Goal: Task Accomplishment & Management: Use online tool/utility

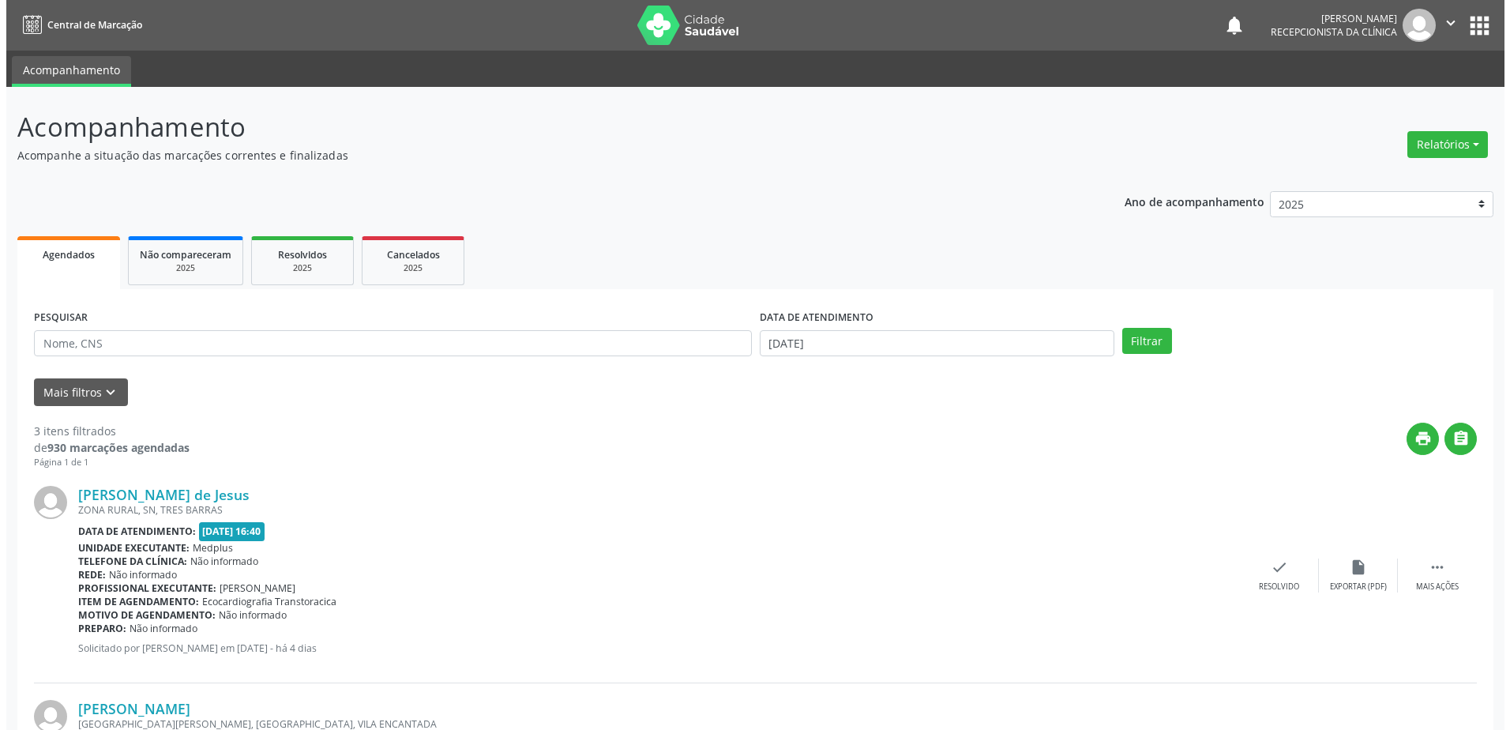
scroll to position [408, 0]
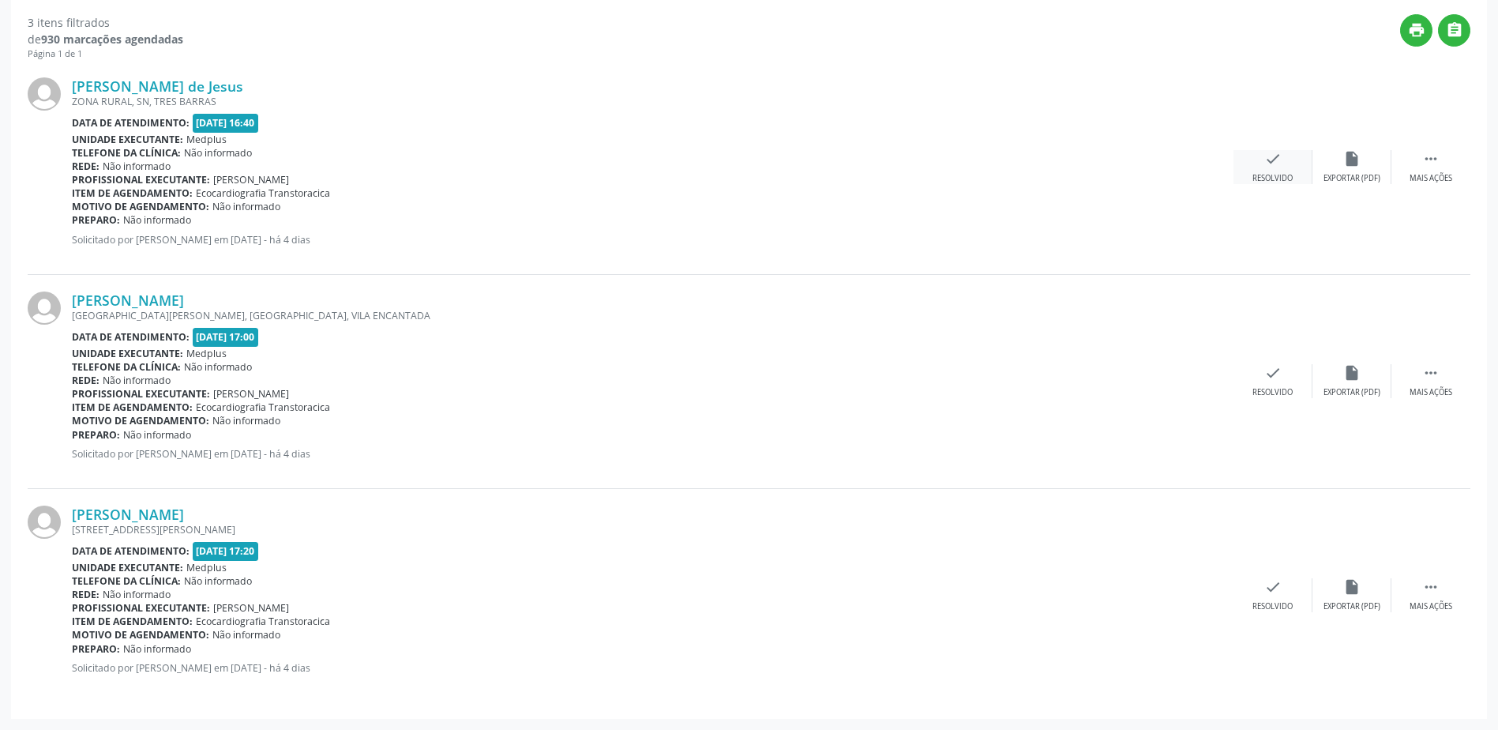
click at [1269, 170] on div "check Resolvido" at bounding box center [1272, 167] width 79 height 34
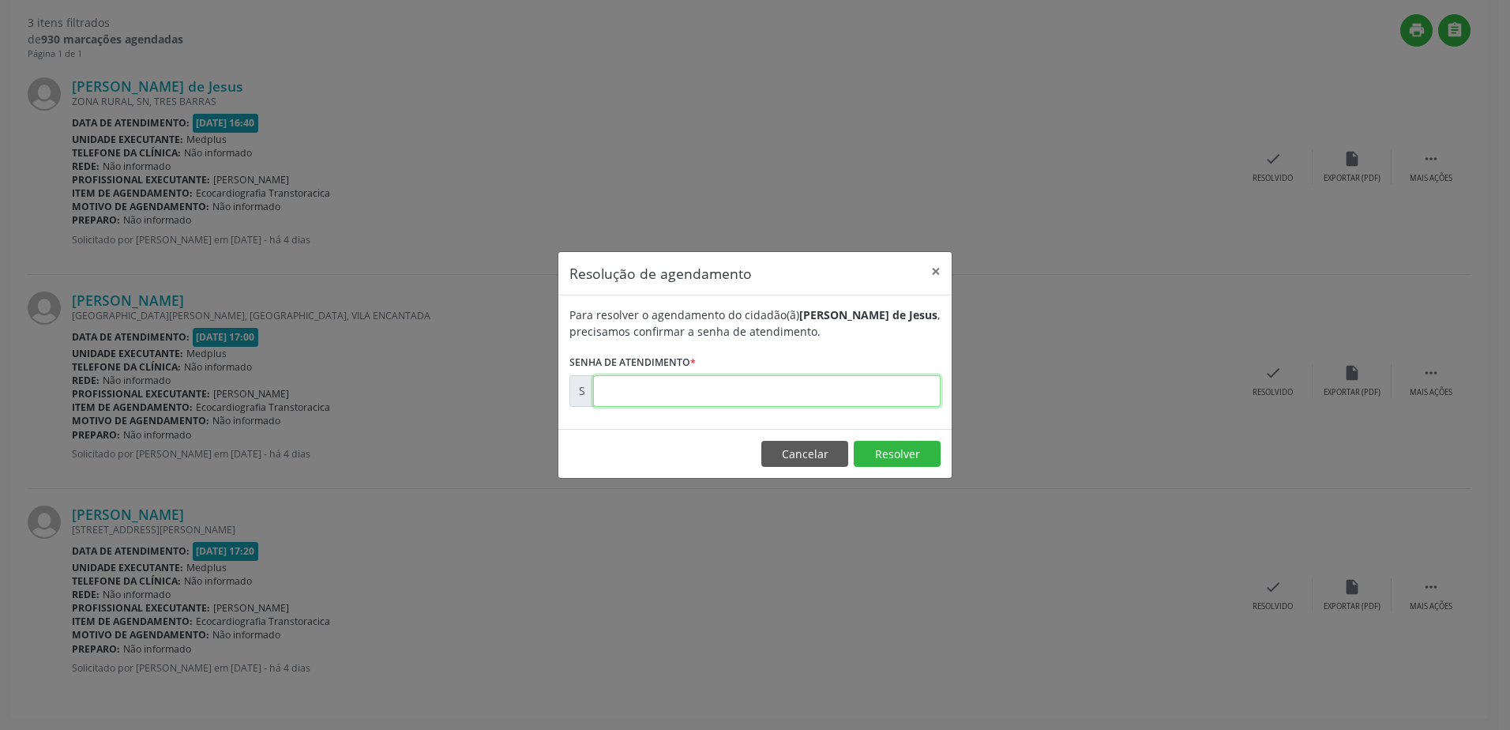
click at [687, 393] on input "text" at bounding box center [766, 391] width 347 height 32
type input "00178188"
click at [889, 456] on button "Resolver" at bounding box center [896, 454] width 87 height 27
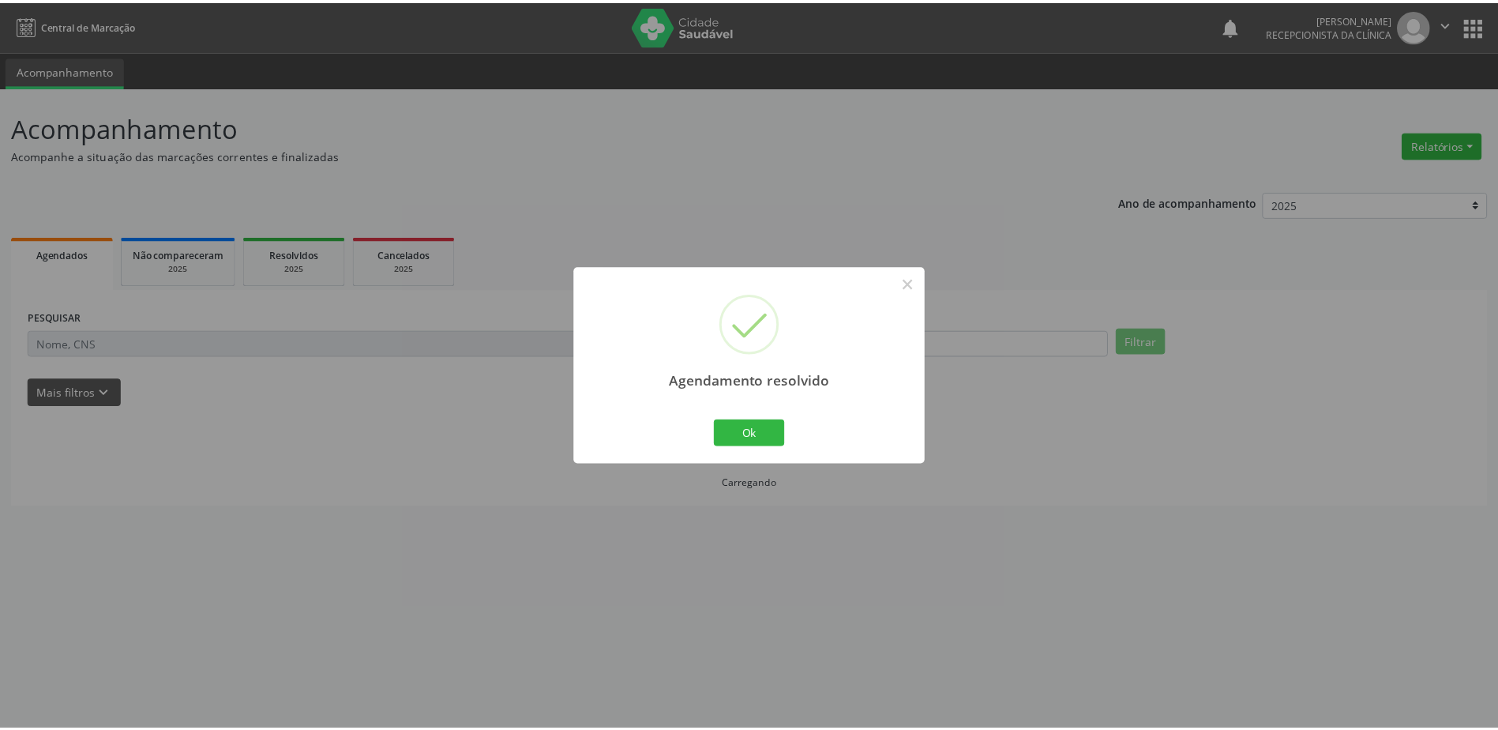
scroll to position [0, 0]
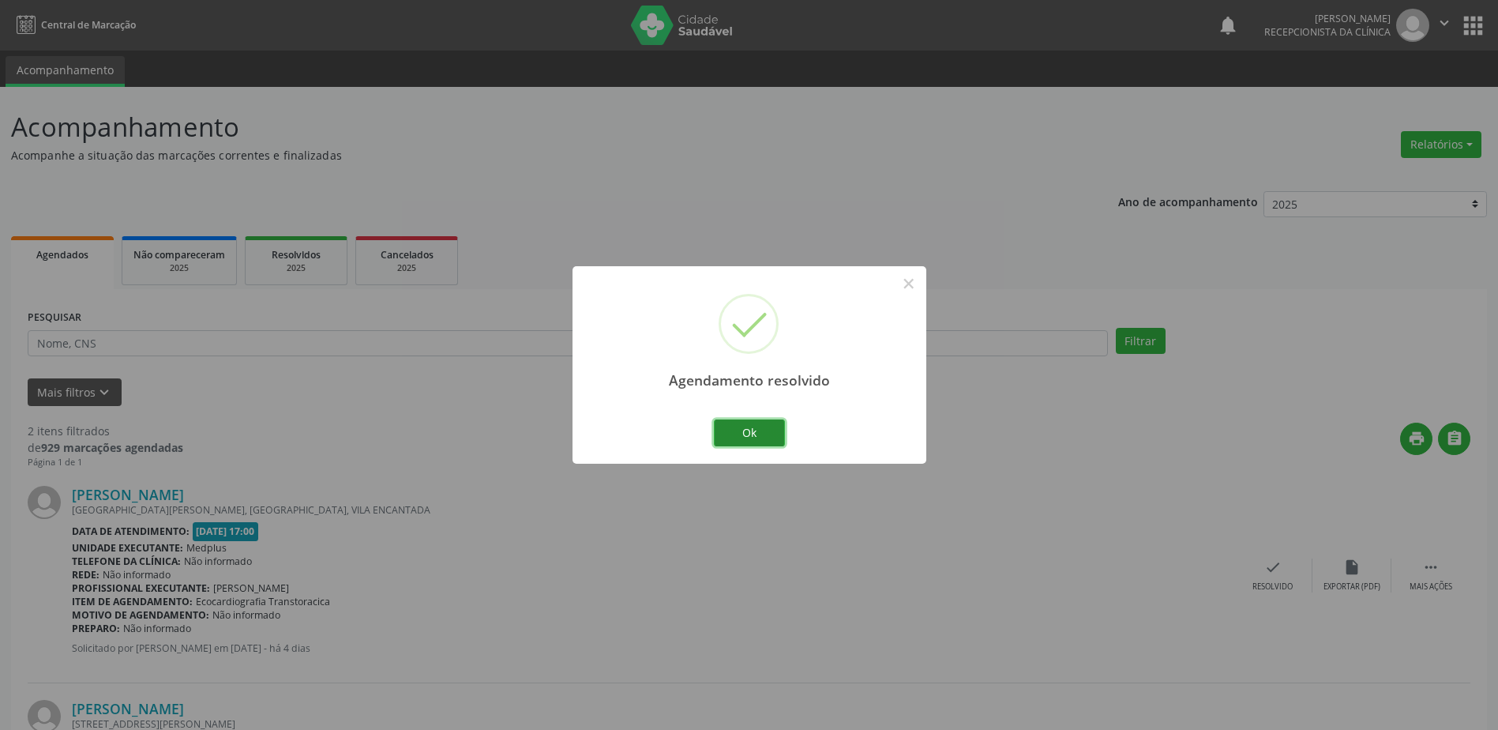
click at [763, 436] on button "Ok" at bounding box center [749, 432] width 71 height 27
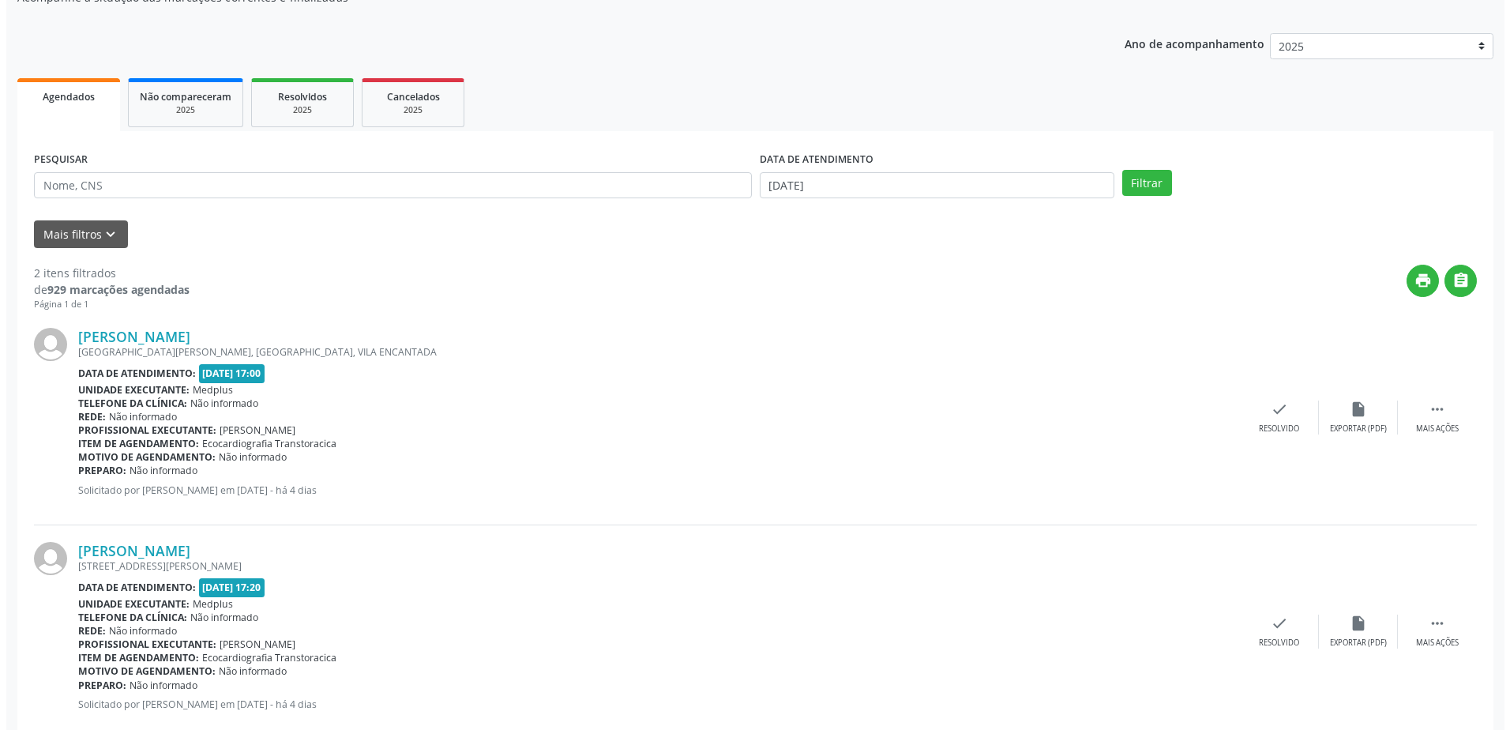
scroll to position [194, 0]
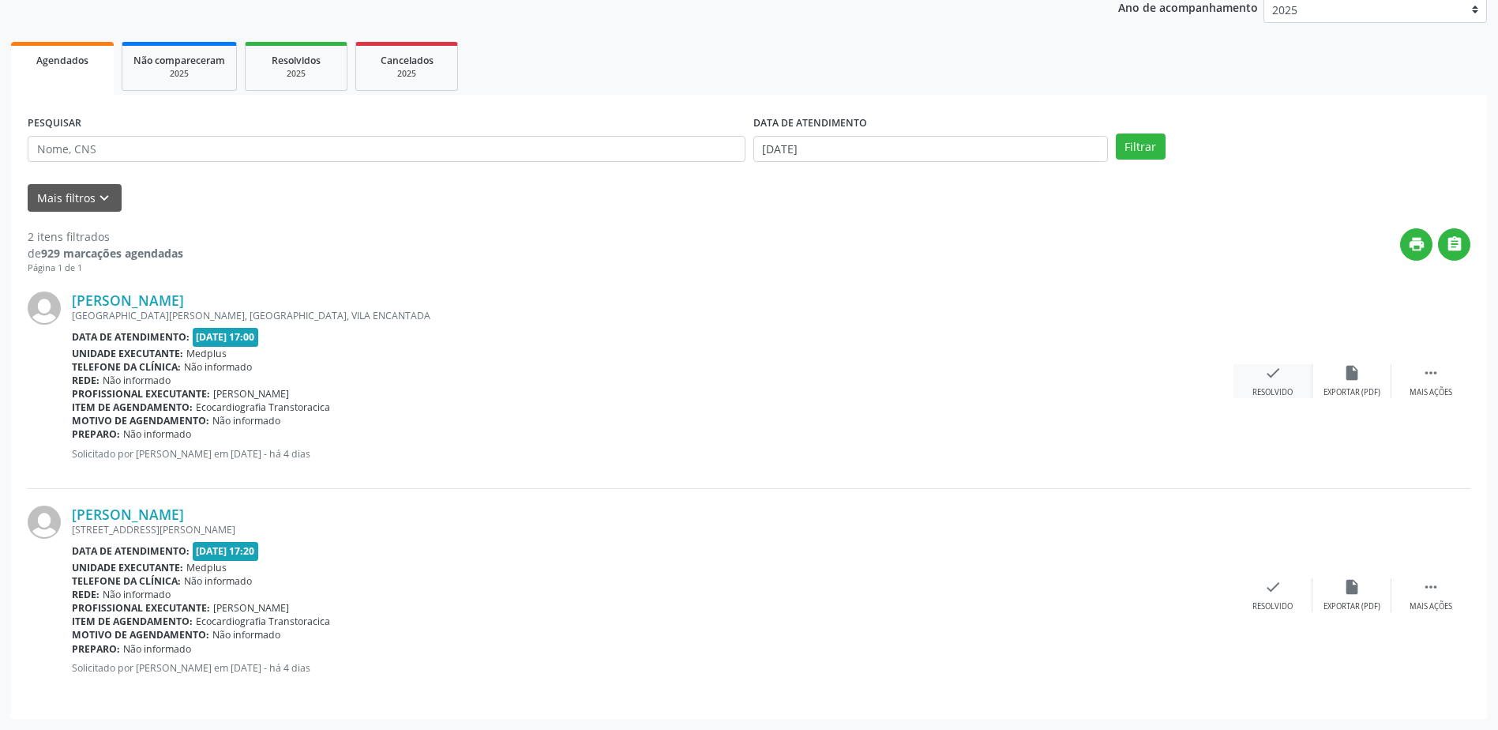
click at [1266, 381] on icon "check" at bounding box center [1272, 372] width 17 height 17
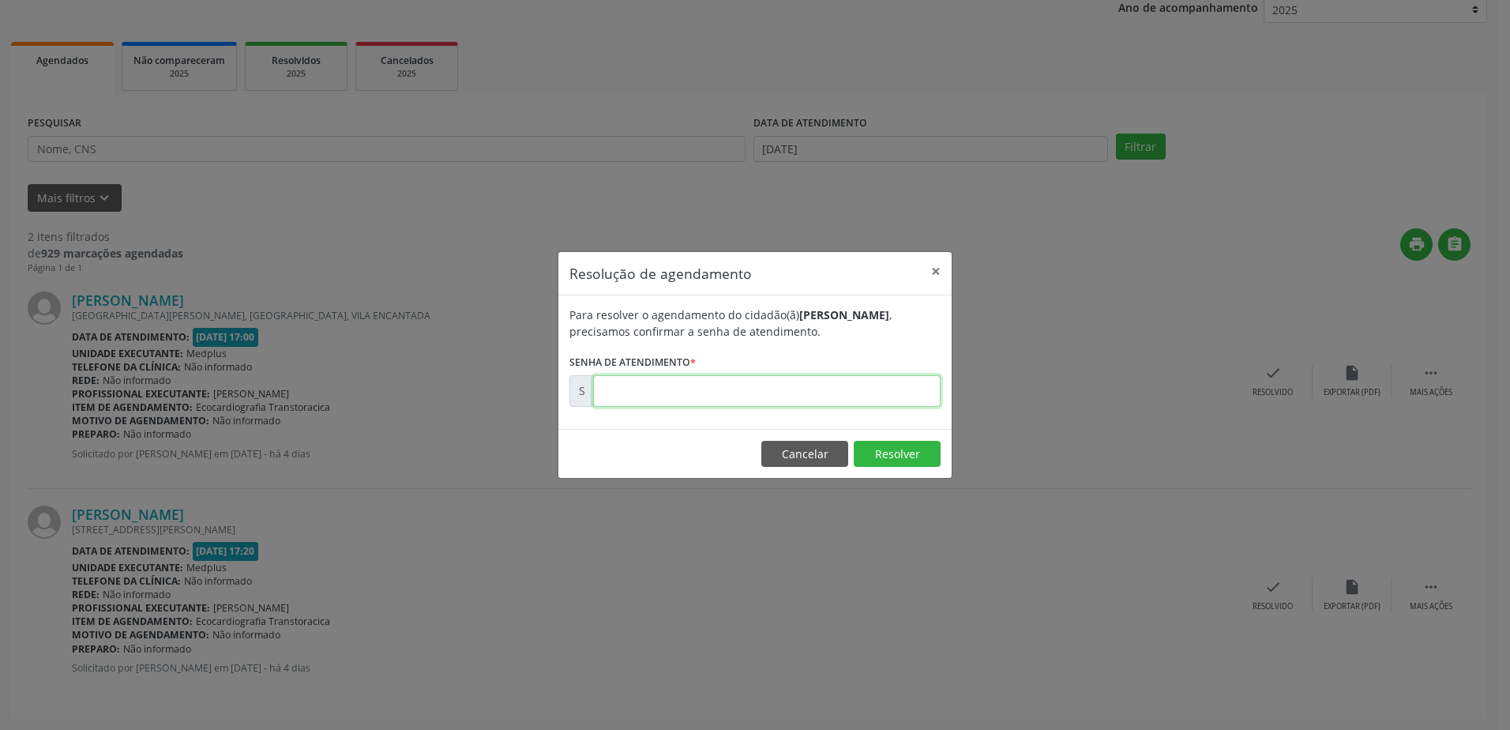
click at [607, 387] on input "text" at bounding box center [766, 391] width 347 height 32
type input "00178190"
click at [910, 451] on button "Resolver" at bounding box center [896, 454] width 87 height 27
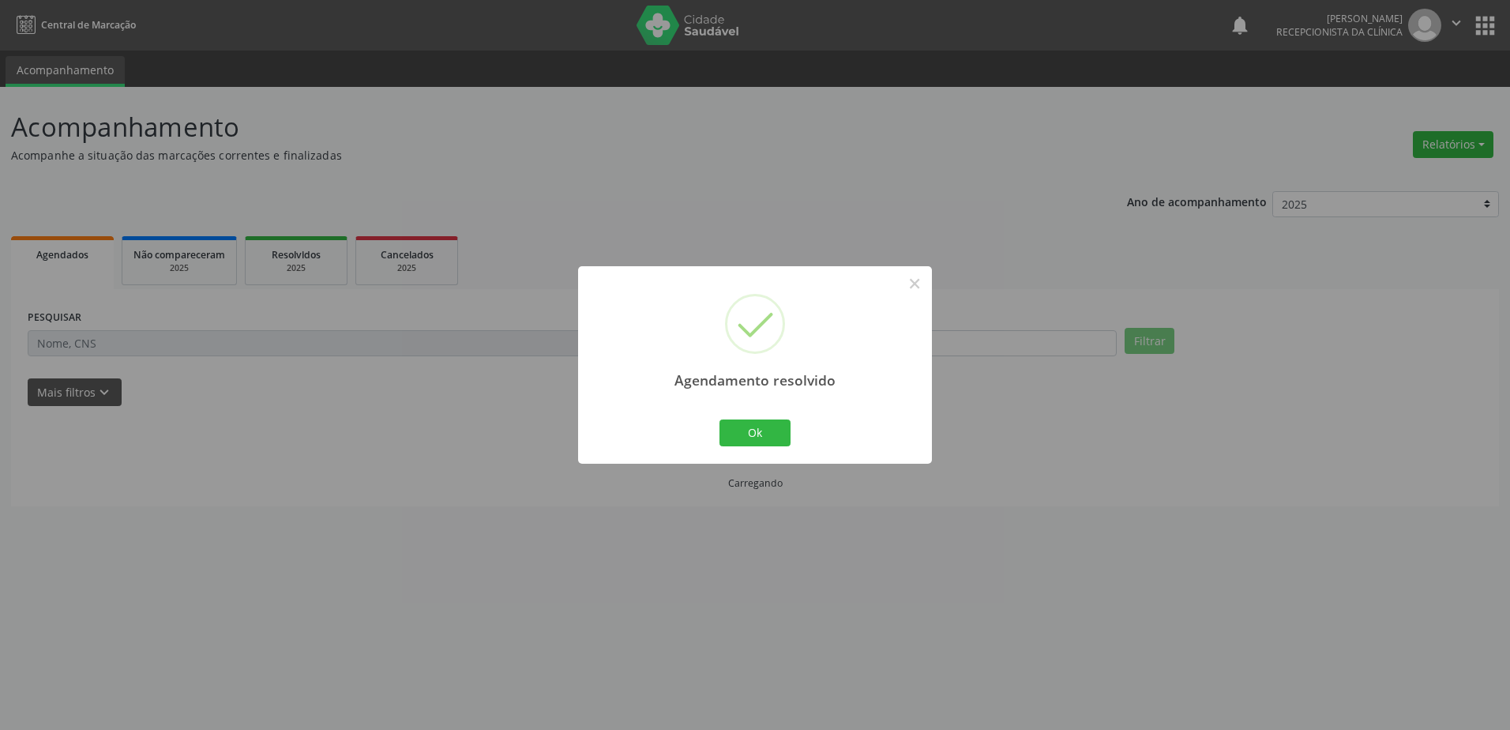
scroll to position [0, 0]
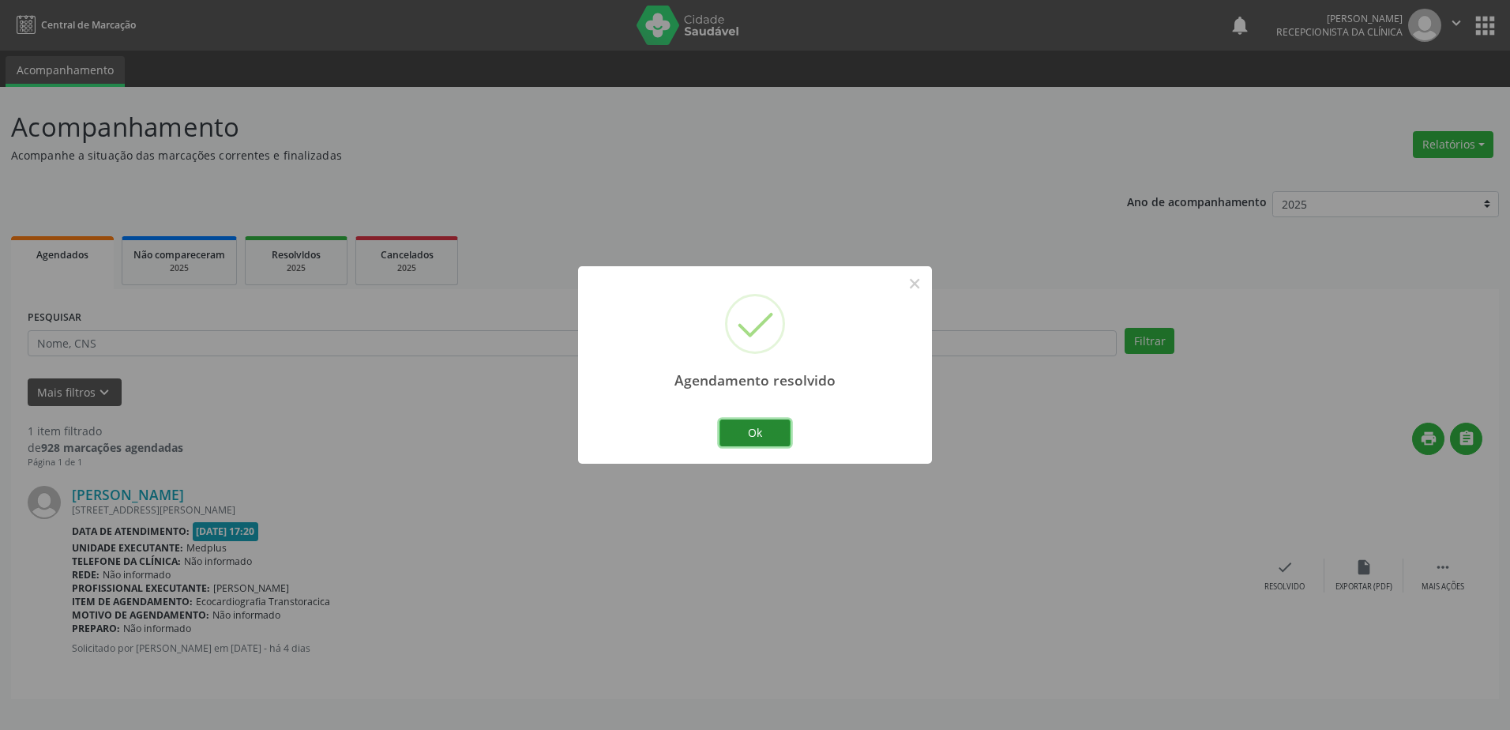
click at [732, 433] on button "Ok" at bounding box center [754, 432] width 71 height 27
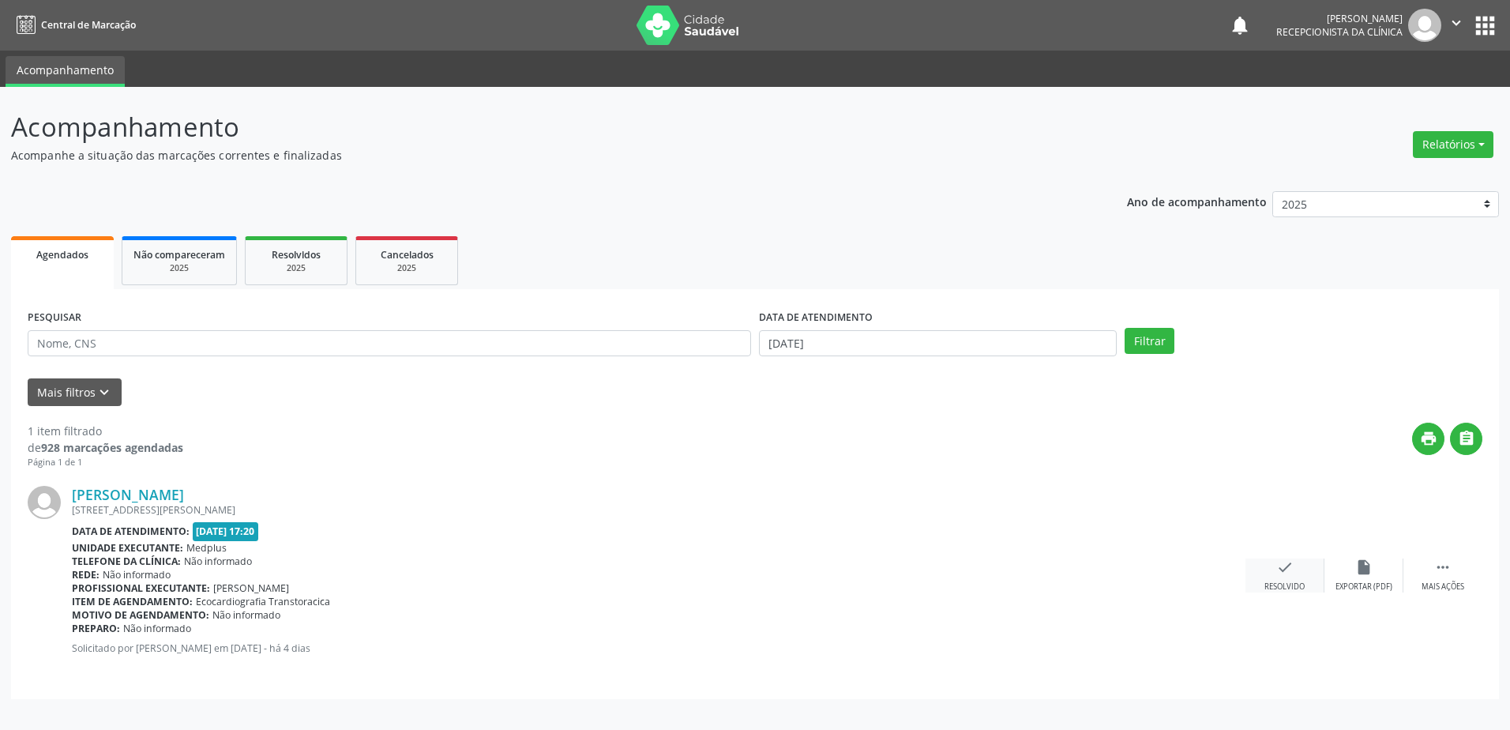
click at [1301, 580] on div "check Resolvido" at bounding box center [1284, 575] width 79 height 34
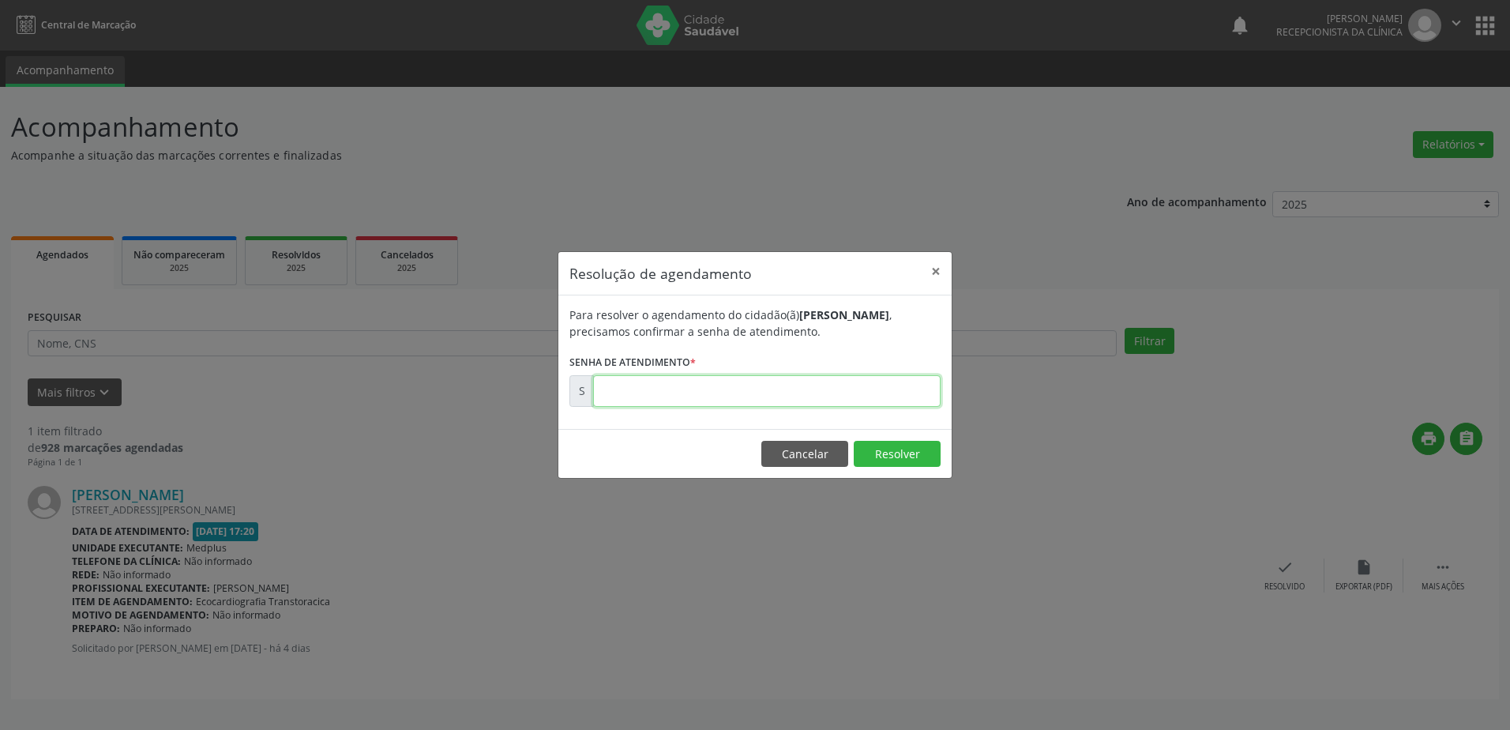
click at [741, 393] on input "text" at bounding box center [766, 391] width 347 height 32
type input "00178191"
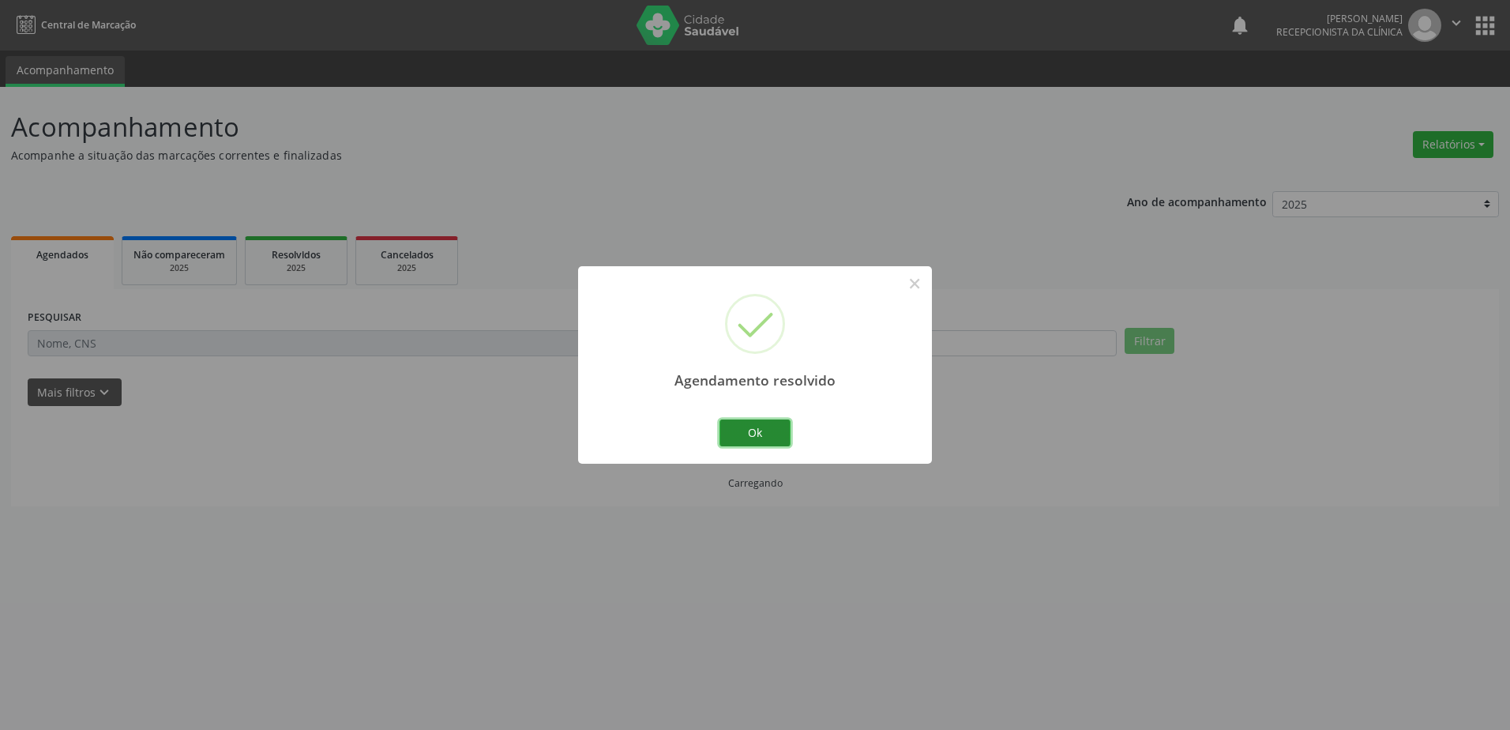
click at [757, 426] on button "Ok" at bounding box center [754, 432] width 71 height 27
